Goal: Task Accomplishment & Management: Use online tool/utility

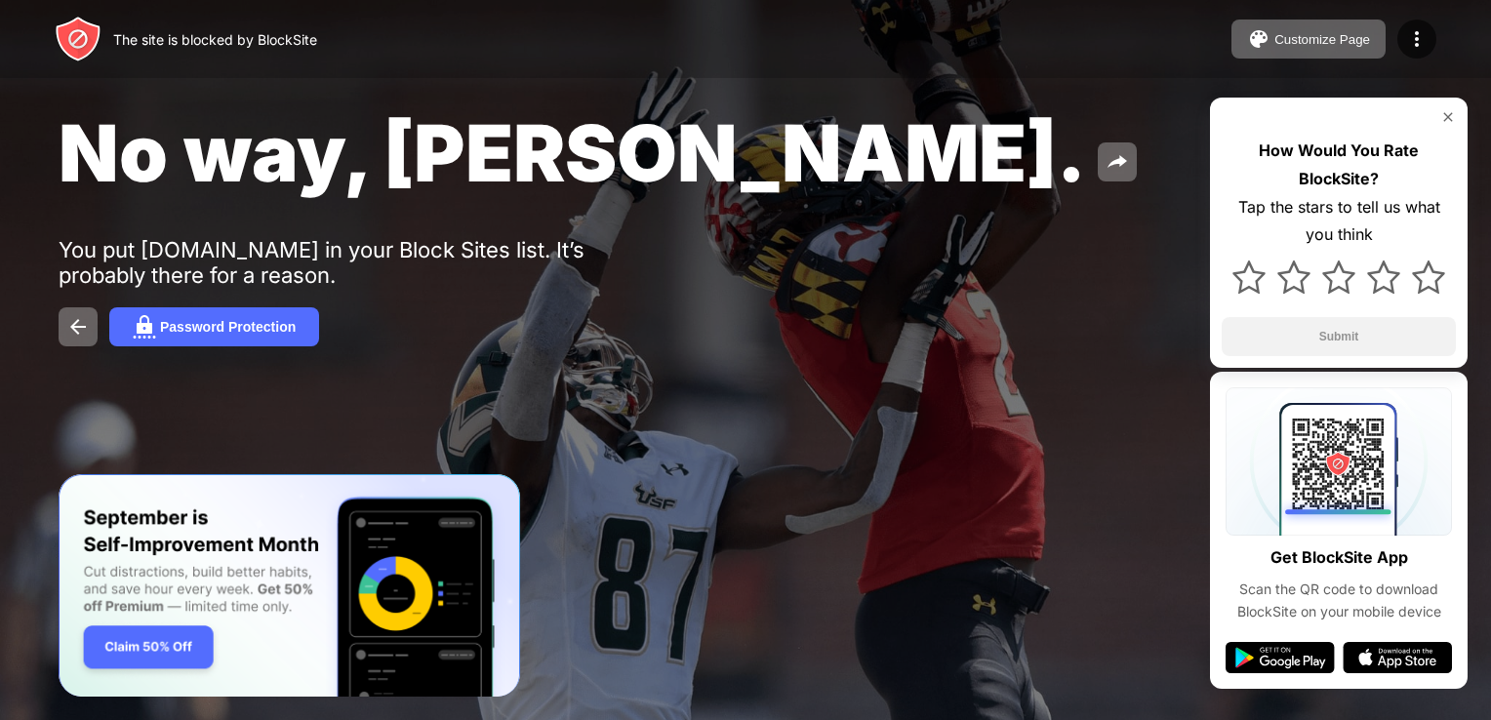
click at [1442, 110] on img at bounding box center [1448, 117] width 16 height 16
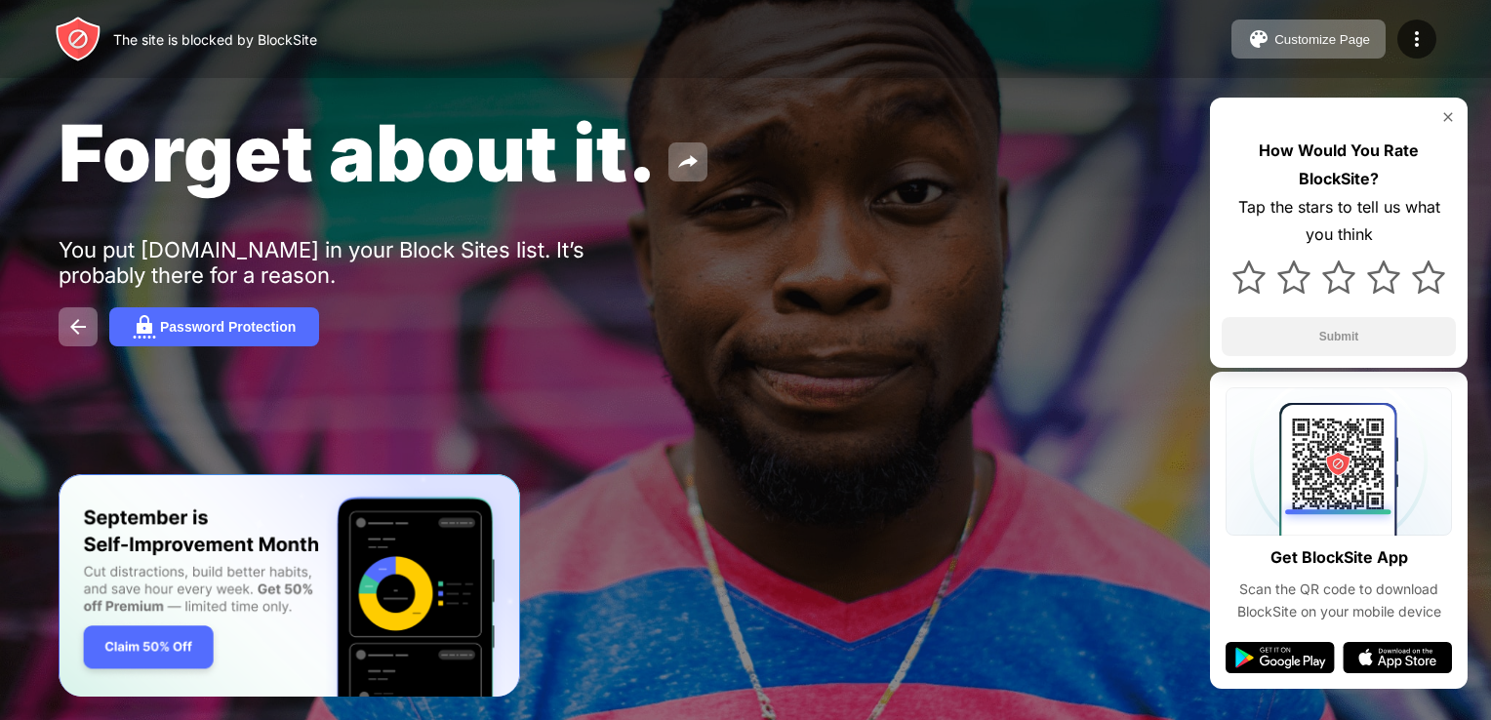
click at [1443, 119] on img at bounding box center [1448, 117] width 16 height 16
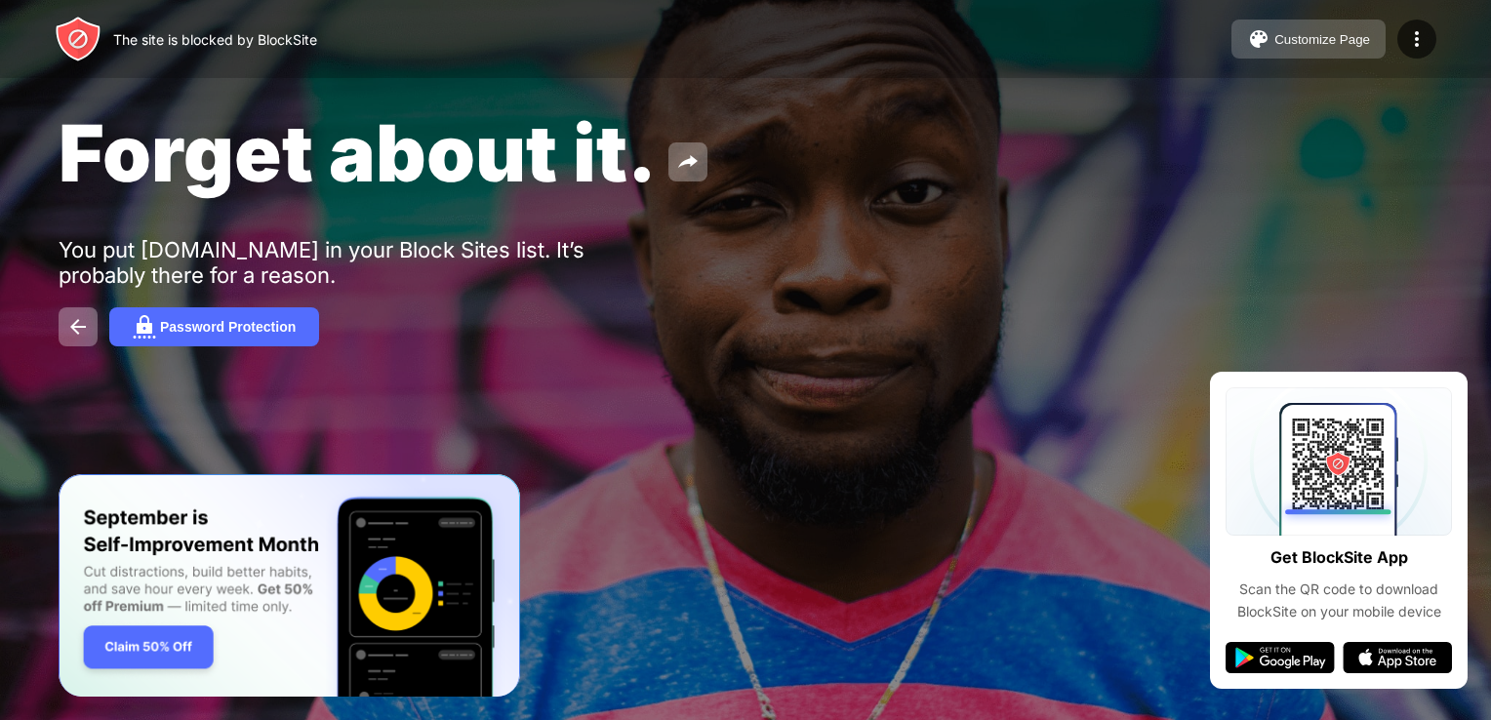
click at [1380, 37] on button "Customize Page" at bounding box center [1308, 39] width 154 height 39
